Goal: Navigation & Orientation: Find specific page/section

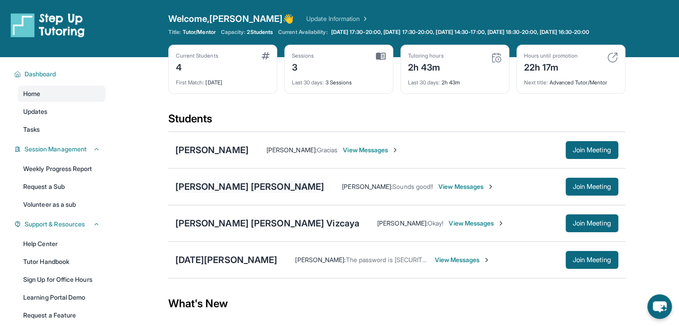
click at [250, 191] on div "[PERSON_NAME] [PERSON_NAME]" at bounding box center [249, 186] width 149 height 12
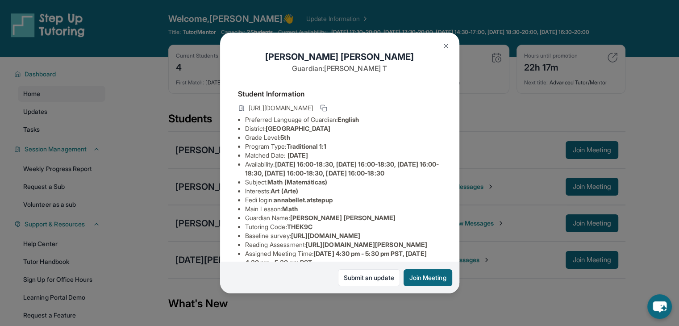
click at [184, 212] on div "Annabelle Telles Rojo Guardian: Annette T Student Information https://student-p…" at bounding box center [339, 163] width 679 height 326
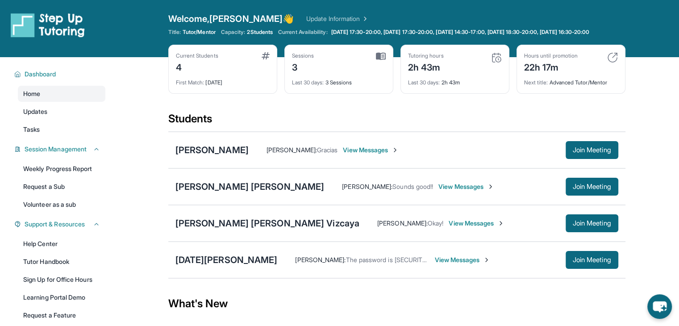
click at [184, 212] on div "Juan José Espinosa Vizcaya Leticia Lopez : Okay! View Messages Join Meeting" at bounding box center [396, 223] width 457 height 37
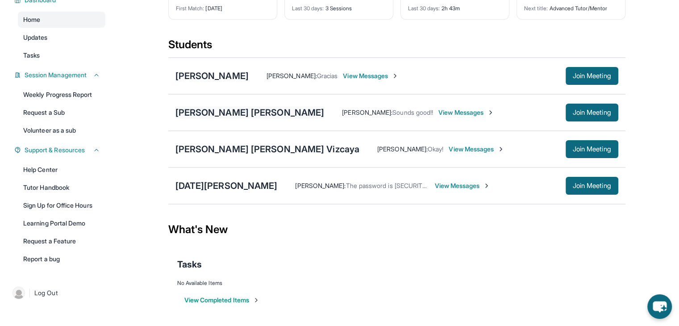
scroll to position [85, 0]
click at [378, 297] on div "Tasks No Available Items View Completed Items" at bounding box center [396, 281] width 457 height 64
click at [378, 110] on span "Join Meeting" at bounding box center [592, 112] width 38 height 5
click at [216, 101] on div "Annabelle Telles Rojo Leticia Lopez : Sounds good!! View Messages Join Meeting" at bounding box center [396, 112] width 457 height 37
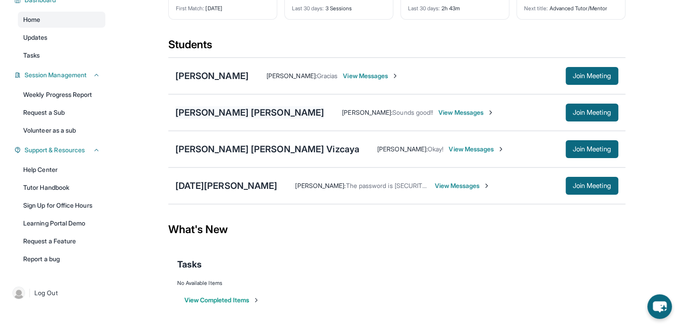
click at [230, 108] on div "[PERSON_NAME] [PERSON_NAME]" at bounding box center [249, 112] width 149 height 12
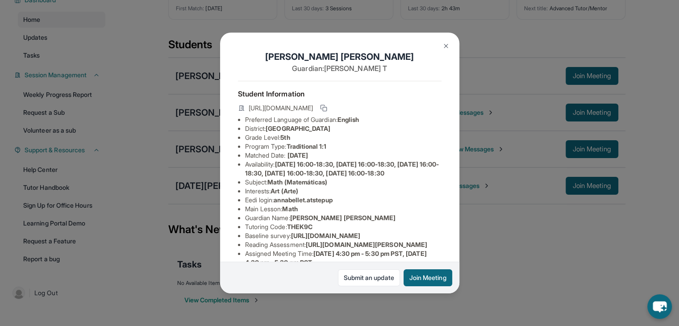
click at [209, 122] on div "Annabelle Telles Rojo Guardian: Annette T Student Information https://student-p…" at bounding box center [339, 163] width 679 height 326
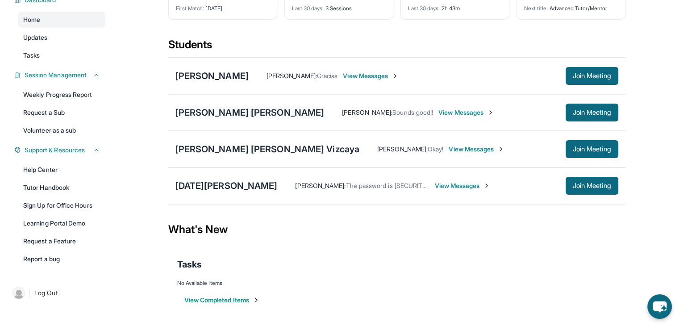
click at [216, 115] on div "[PERSON_NAME] [PERSON_NAME]" at bounding box center [249, 112] width 149 height 12
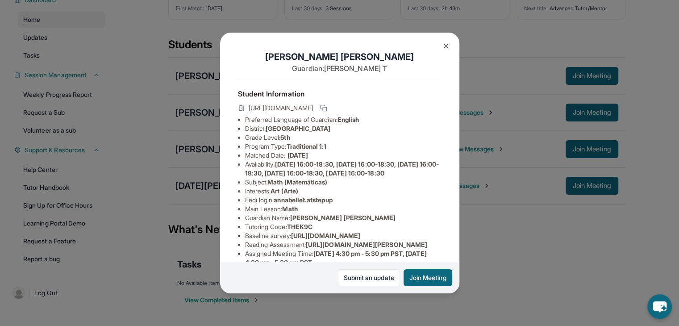
click at [192, 113] on div "Annabelle Telles Rojo Guardian: Annette T Student Information https://student-p…" at bounding box center [339, 163] width 679 height 326
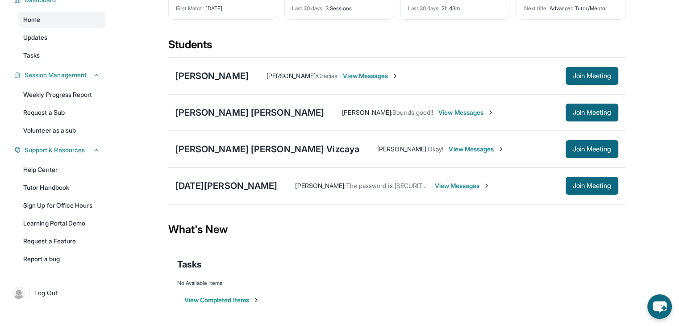
click at [202, 114] on div "[PERSON_NAME] [PERSON_NAME]" at bounding box center [249, 112] width 149 height 12
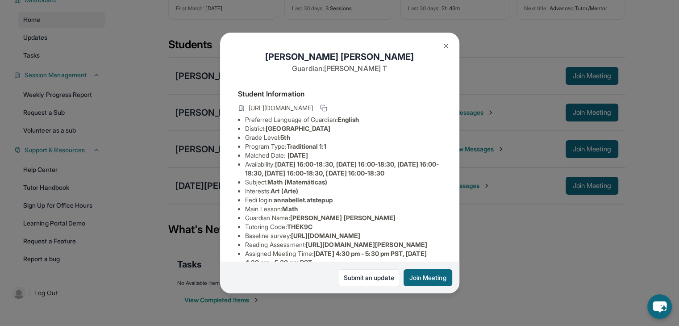
click at [191, 150] on div "Annabelle Telles Rojo Guardian: Annette T Student Information https://student-p…" at bounding box center [339, 163] width 679 height 326
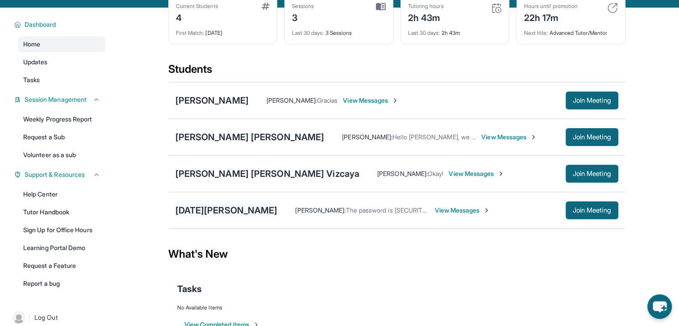
scroll to position [49, 0]
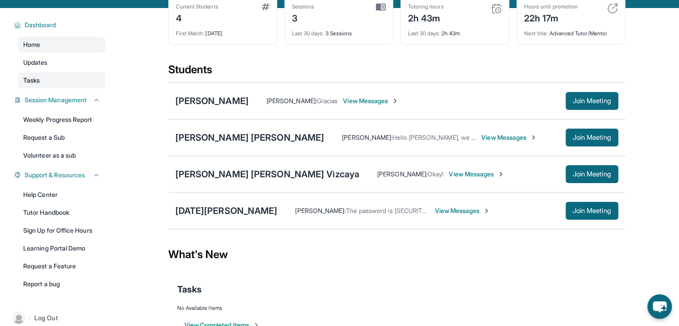
click at [53, 83] on link "Tasks" at bounding box center [61, 80] width 87 height 16
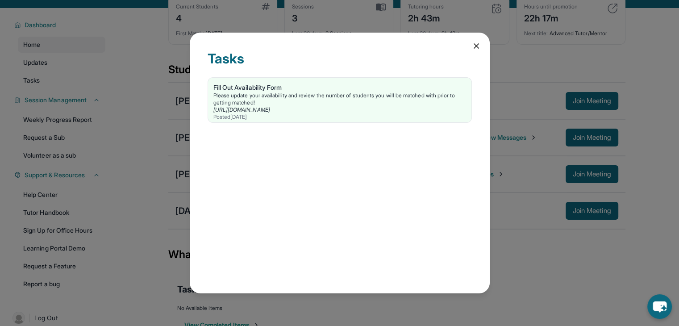
click at [66, 72] on div "Tasks Fill Out Availability Form Please update your availability and review the…" at bounding box center [339, 163] width 679 height 326
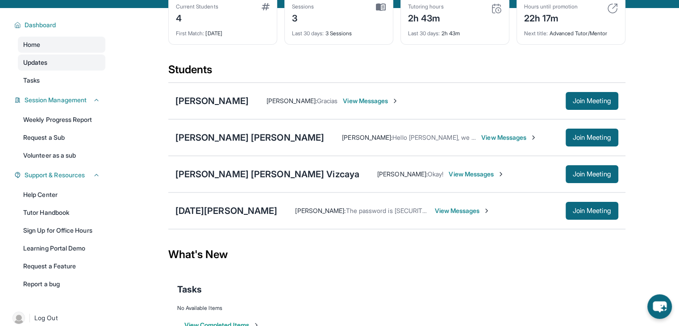
click at [57, 71] on link "Updates" at bounding box center [61, 62] width 87 height 16
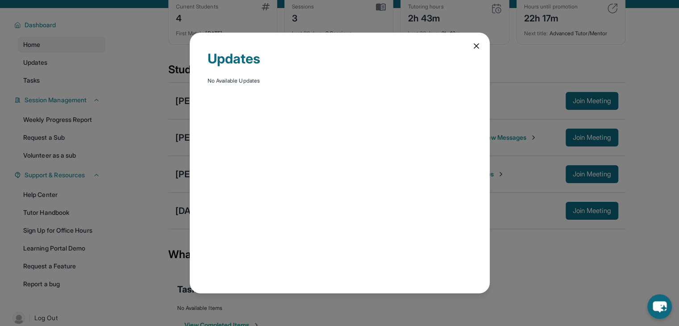
click at [65, 93] on div "Updates No Available Updates" at bounding box center [339, 163] width 679 height 326
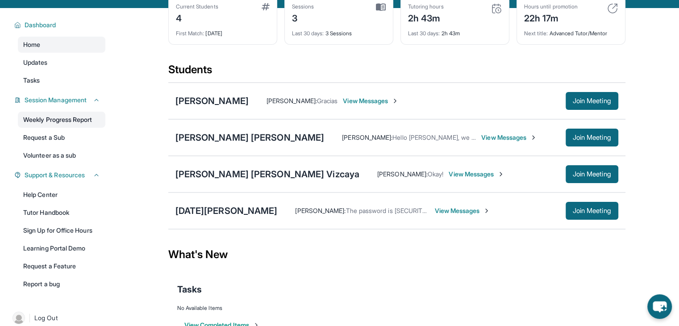
click at [59, 128] on link "Weekly Progress Report" at bounding box center [61, 120] width 87 height 16
